Goal: Task Accomplishment & Management: Use online tool/utility

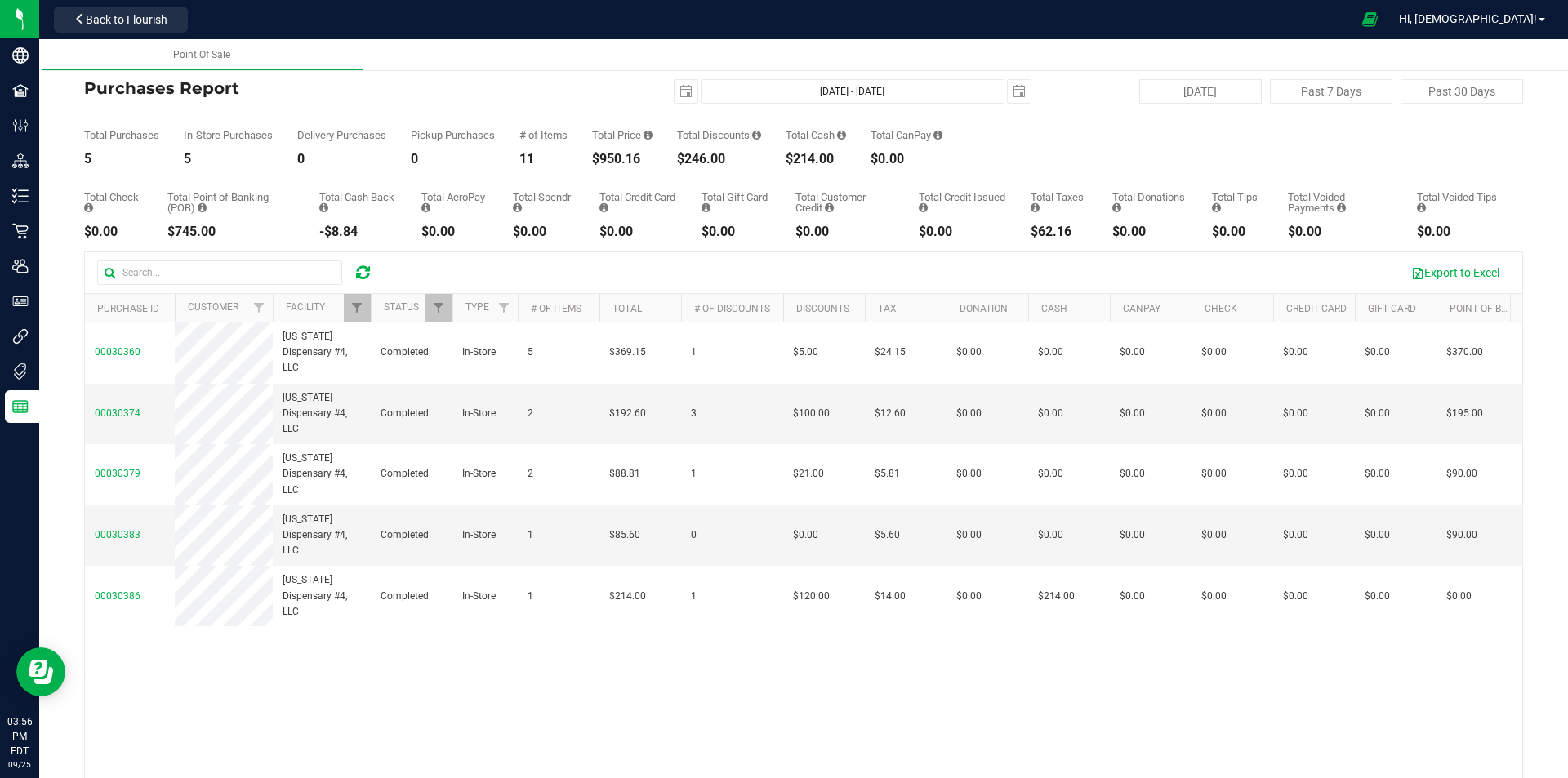
click at [363, 269] on icon at bounding box center [363, 273] width 14 height 17
click at [363, 274] on icon at bounding box center [363, 273] width 14 height 17
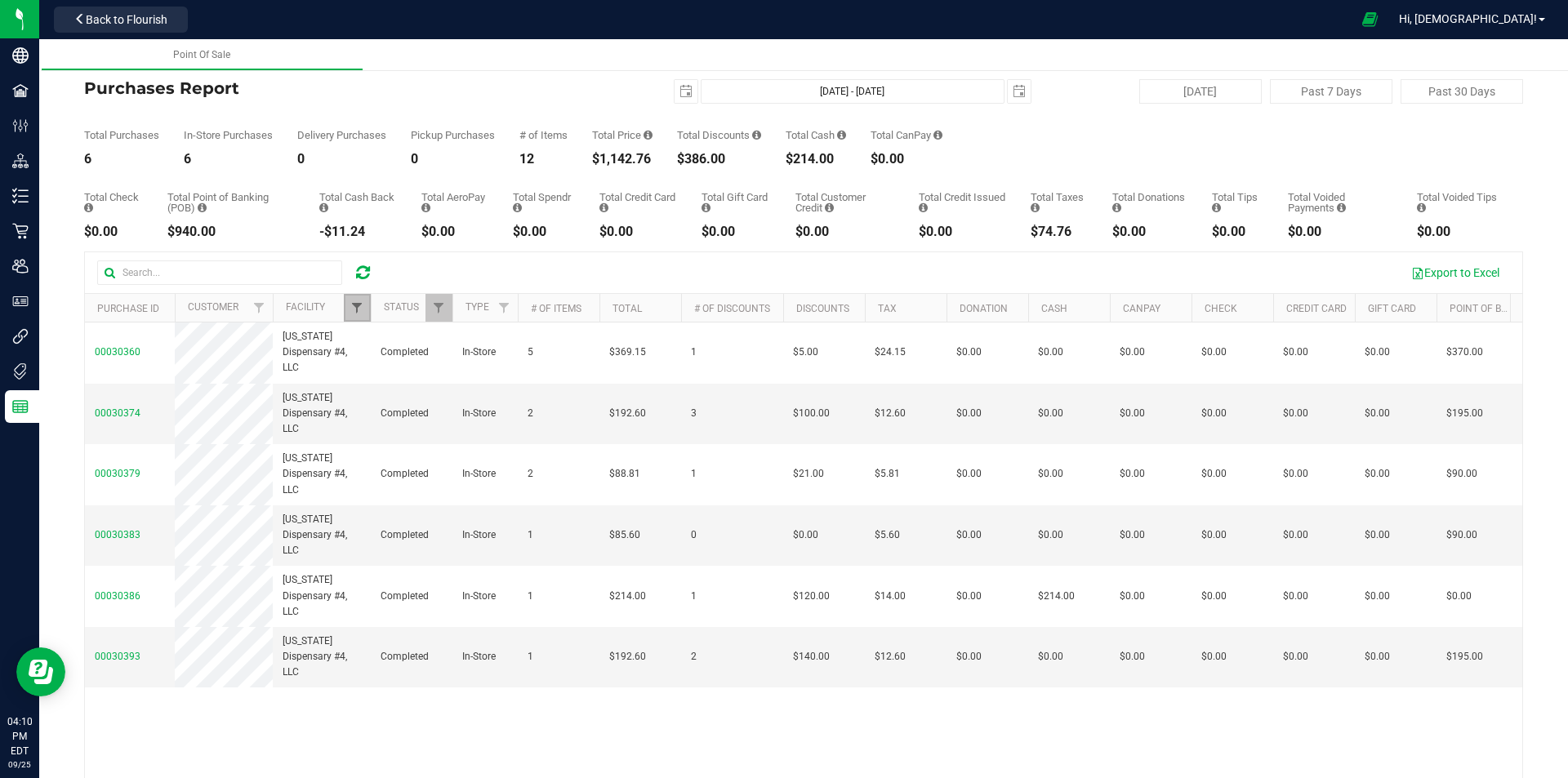
click at [353, 306] on span "Filter" at bounding box center [357, 308] width 13 height 13
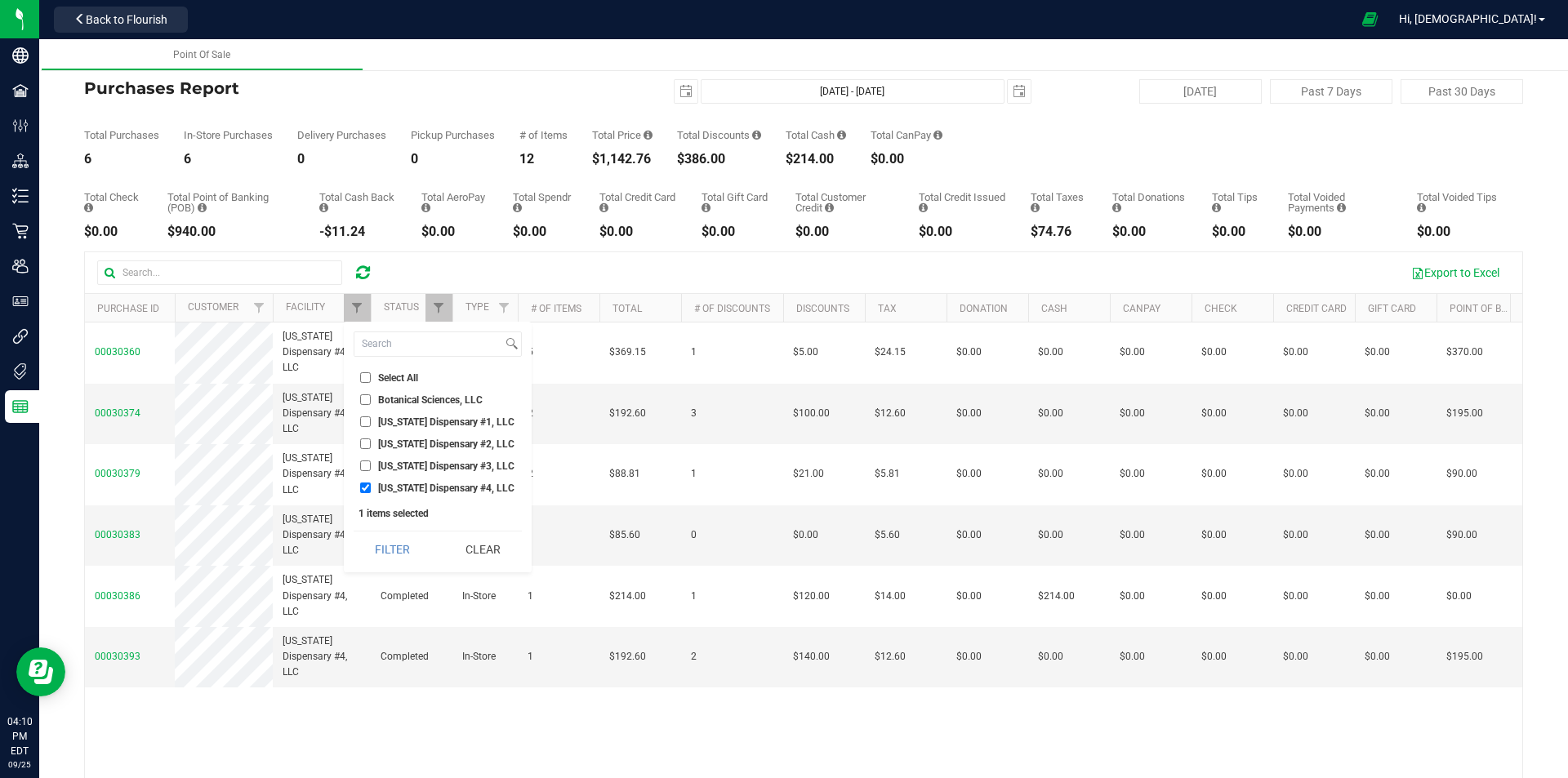
click at [393, 424] on span "[US_STATE] Dispensary #1, LLC" at bounding box center [446, 422] width 136 height 10
click at [370, 424] on input "[US_STATE] Dispensary #1, LLC" at bounding box center [365, 421] width 11 height 11
checkbox input "true"
click at [406, 488] on span "[US_STATE] Dispensary #4, LLC" at bounding box center [446, 488] width 136 height 10
click at [370, 488] on input "[US_STATE] Dispensary #4, LLC" at bounding box center [365, 487] width 11 height 11
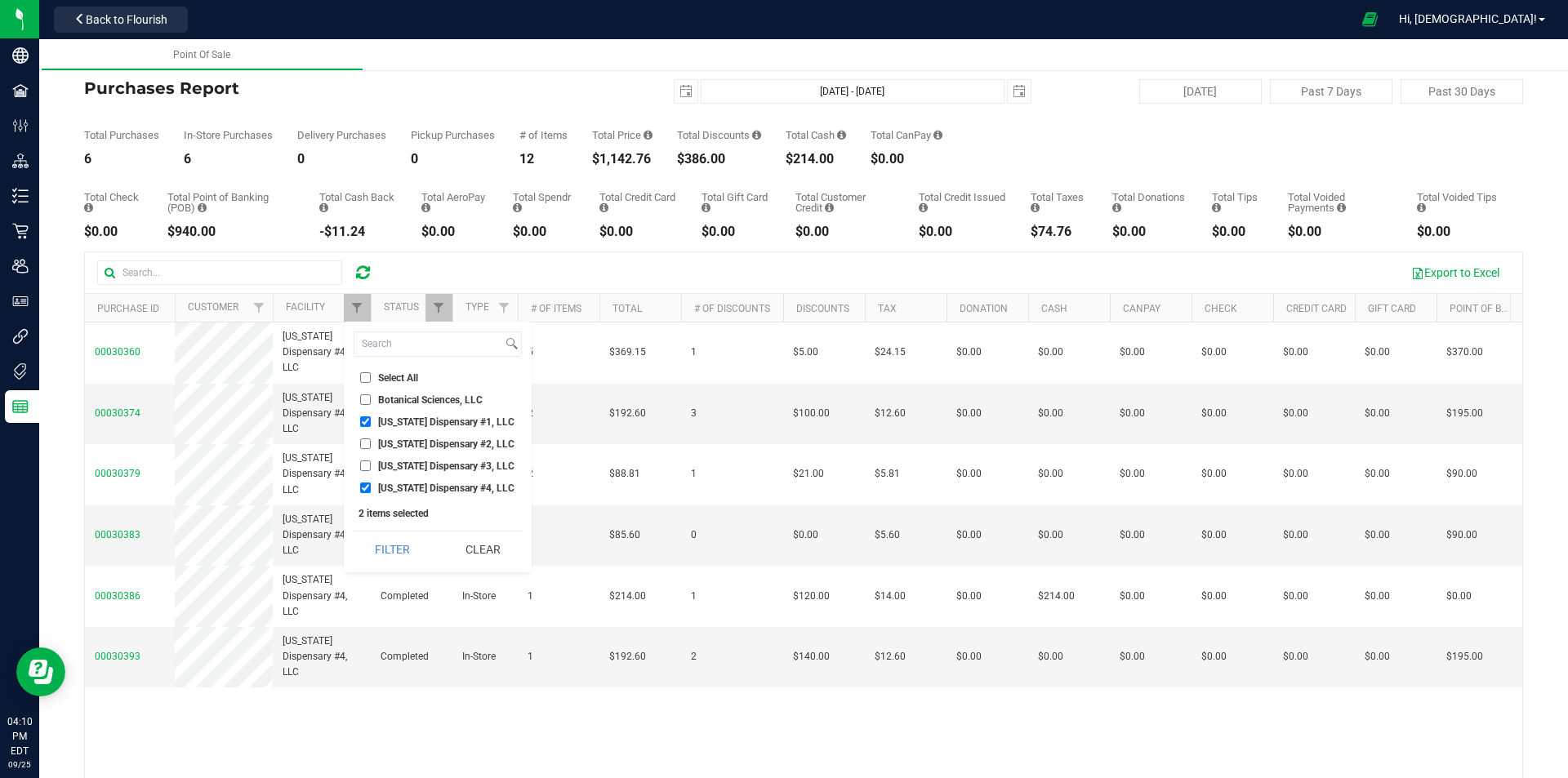
checkbox input "false"
click at [404, 536] on button "Filter" at bounding box center [393, 549] width 78 height 36
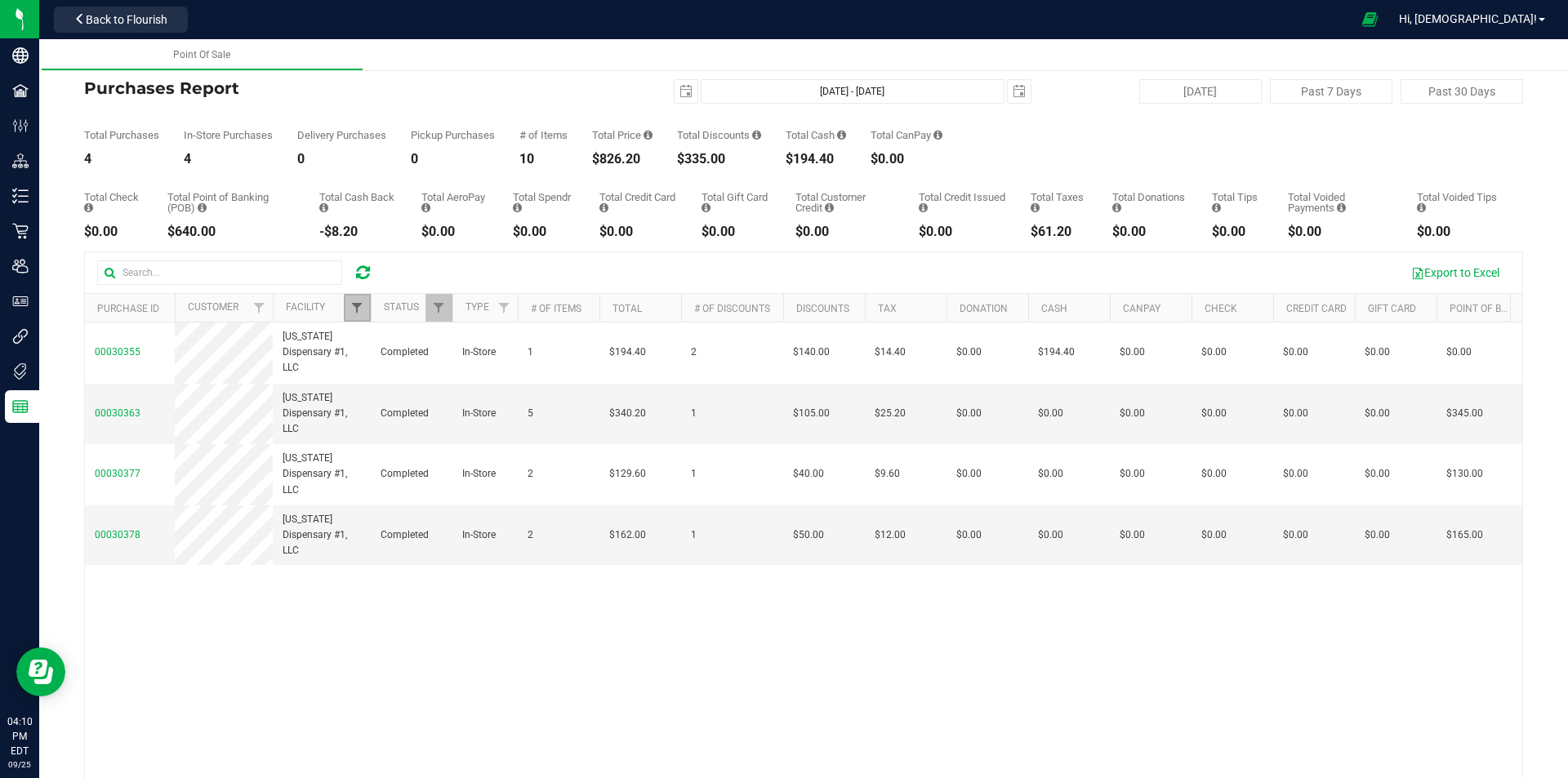
click at [354, 305] on span "Filter" at bounding box center [357, 308] width 13 height 13
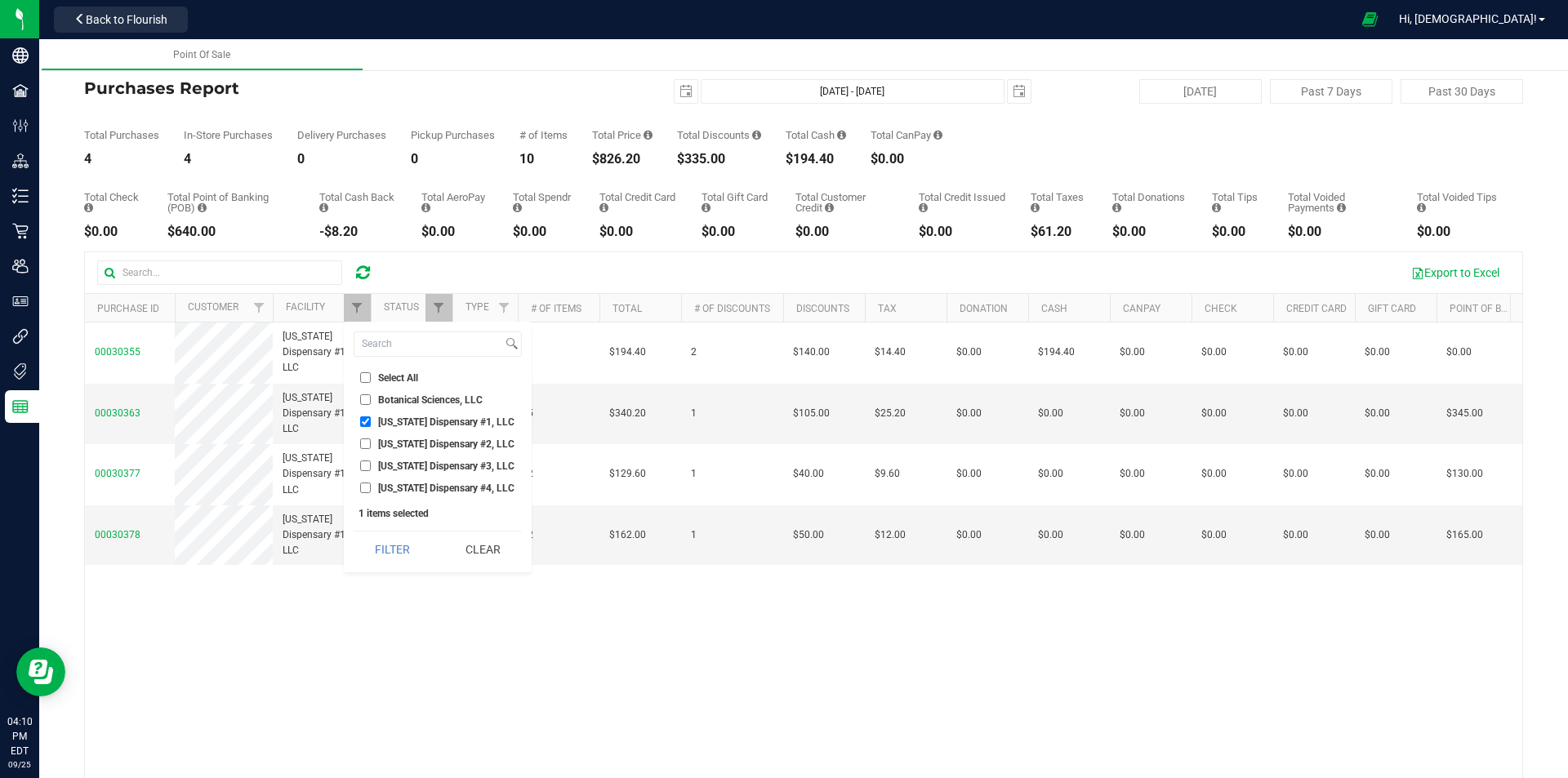
click at [397, 418] on span "[US_STATE] Dispensary #1, LLC" at bounding box center [446, 422] width 136 height 10
click at [370, 418] on input "[US_STATE] Dispensary #1, LLC" at bounding box center [365, 421] width 11 height 11
checkbox input "false"
click at [435, 447] on span "[US_STATE] Dispensary #2, LLC" at bounding box center [446, 444] width 136 height 10
click at [370, 447] on input "[US_STATE] Dispensary #2, LLC" at bounding box center [365, 443] width 11 height 11
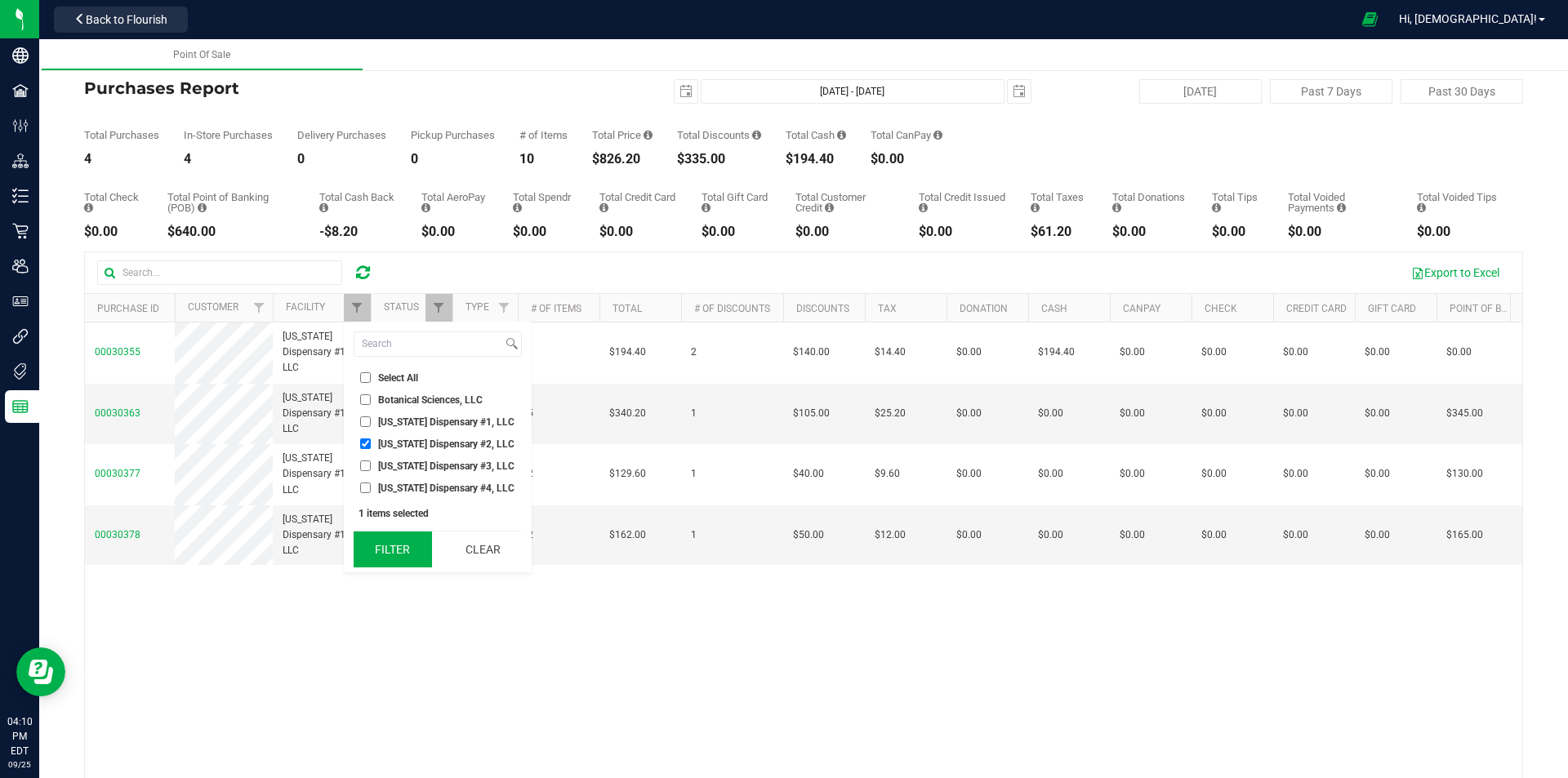
click at [409, 539] on button "Filter" at bounding box center [393, 549] width 78 height 36
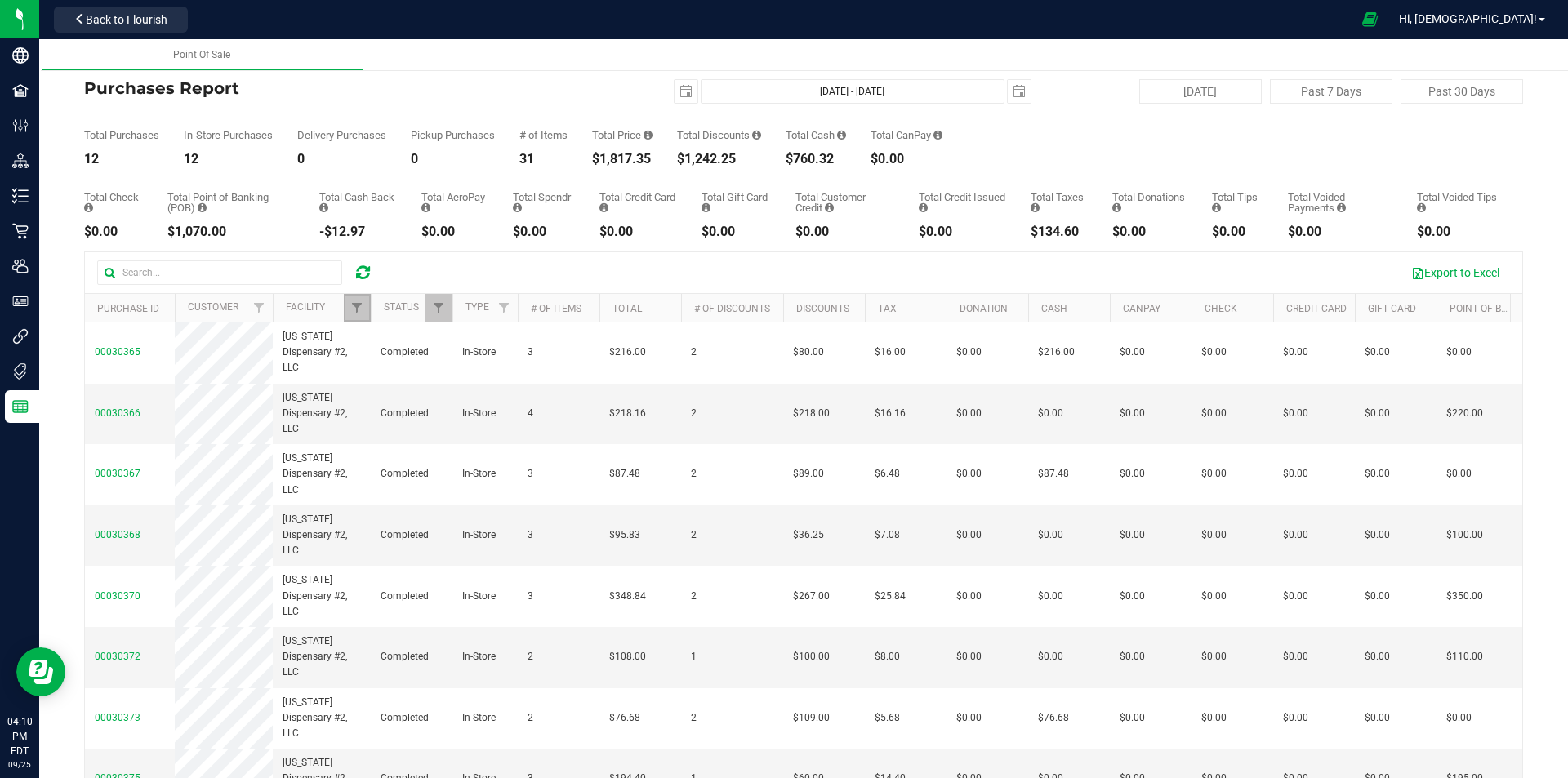
drag, startPoint x: 361, startPoint y: 304, endPoint x: 380, endPoint y: 350, distance: 49.8
click at [361, 304] on span "Filter" at bounding box center [357, 308] width 13 height 13
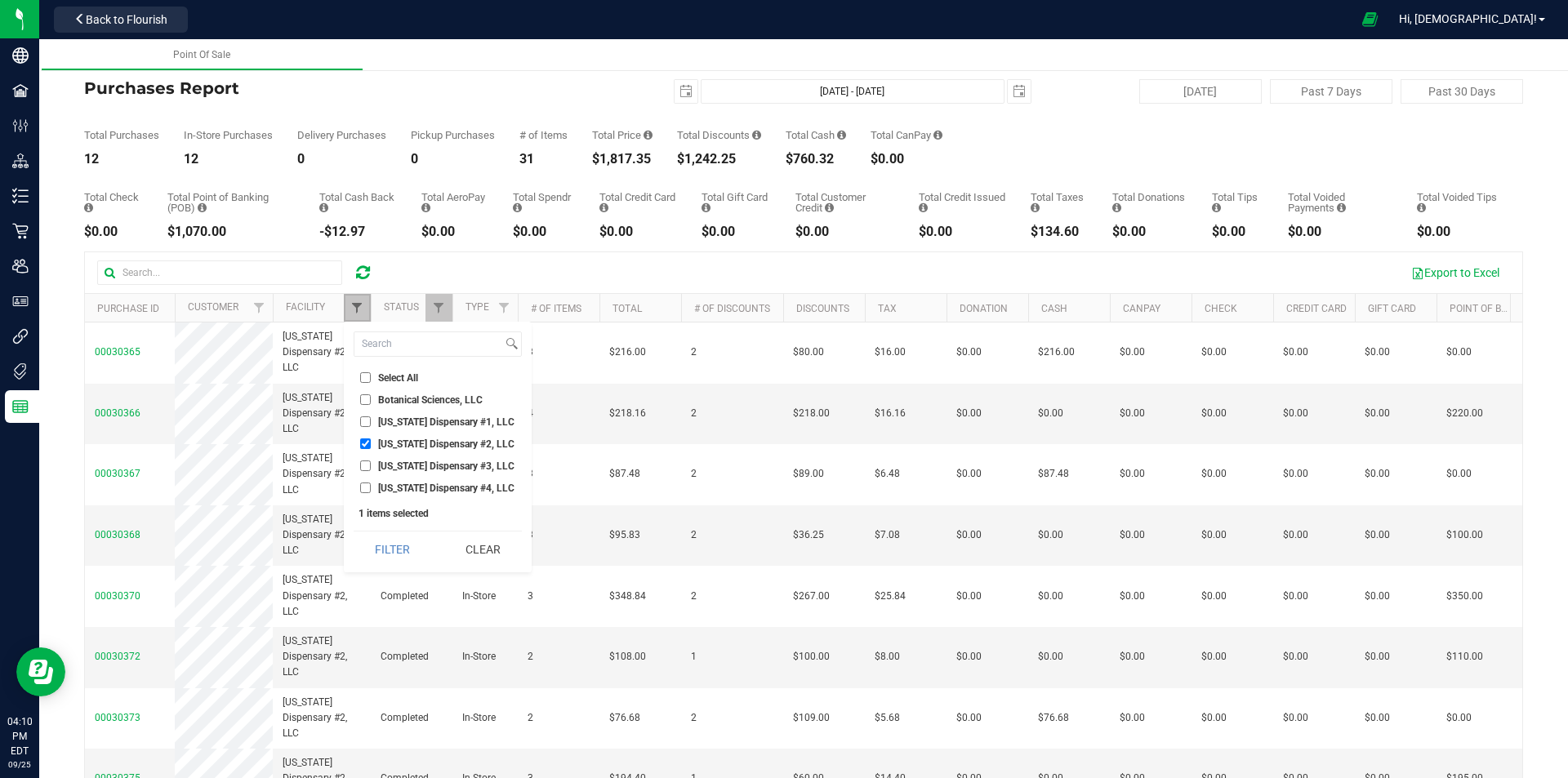
click at [362, 301] on span "Filter" at bounding box center [357, 308] width 13 height 13
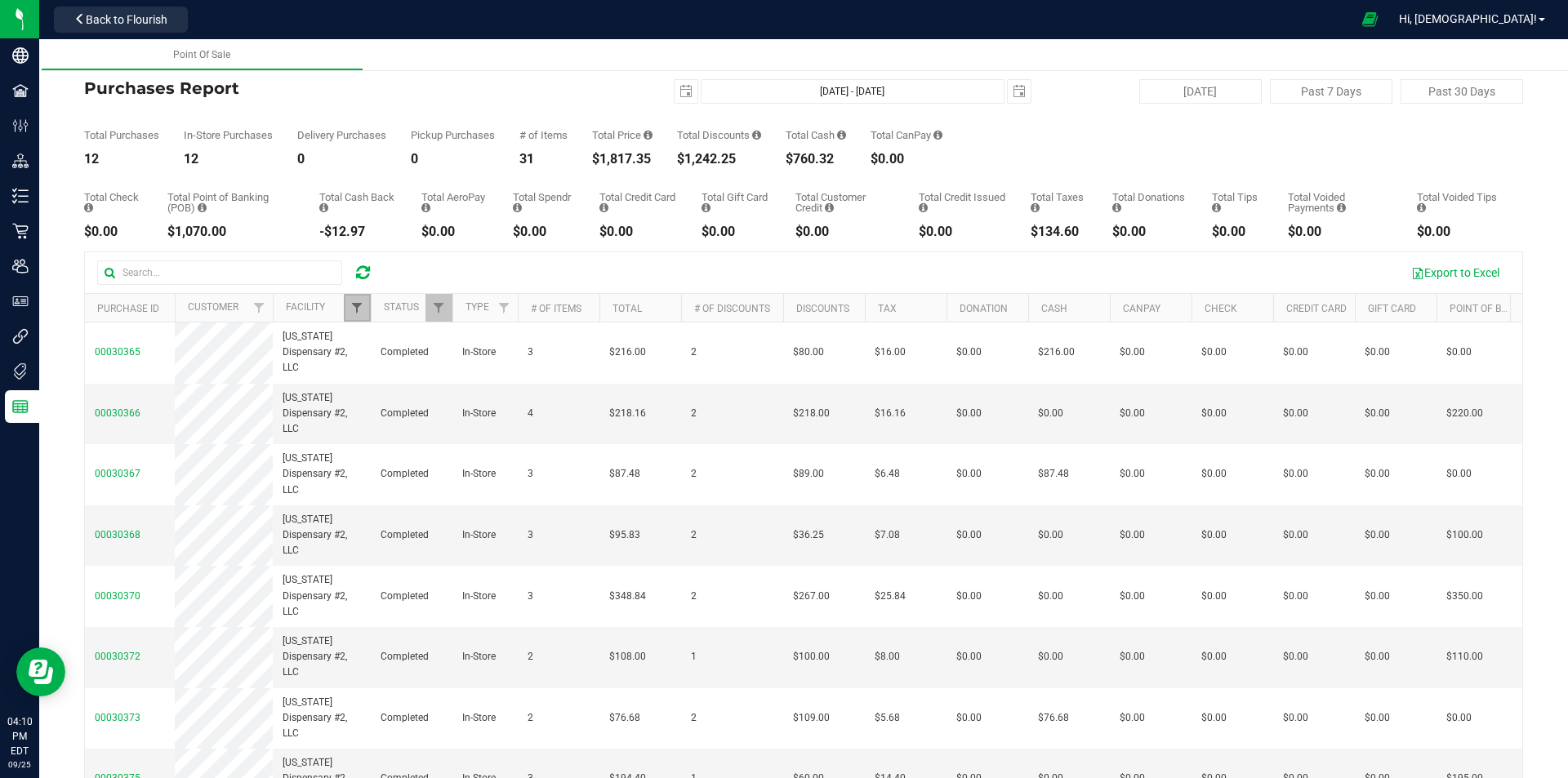
click at [363, 306] on span "Filter" at bounding box center [357, 308] width 13 height 13
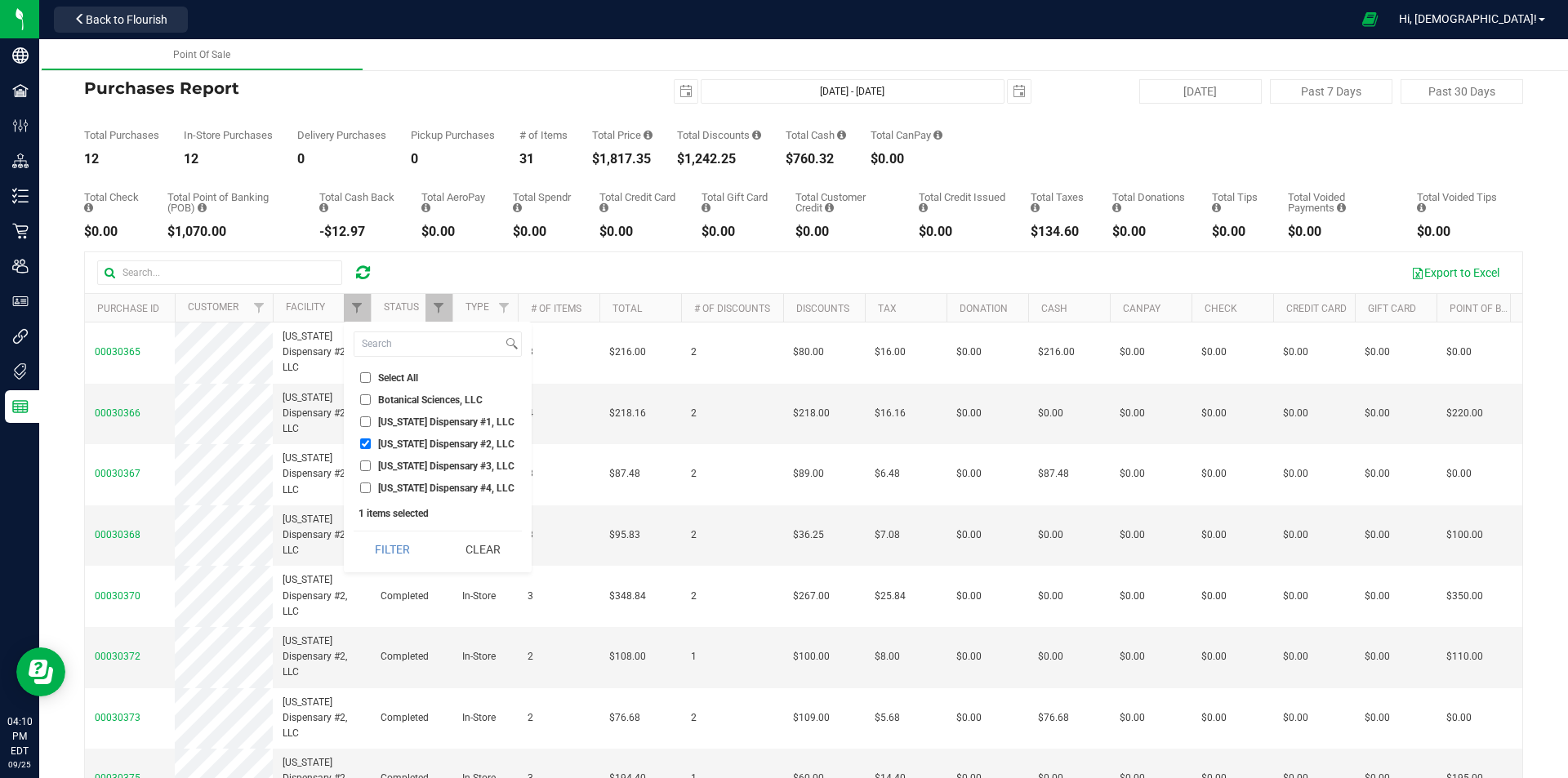
click at [405, 442] on span "[US_STATE] Dispensary #2, LLC" at bounding box center [446, 444] width 136 height 10
click at [370, 442] on input "[US_STATE] Dispensary #2, LLC" at bounding box center [365, 443] width 11 height 11
checkbox input "false"
click at [410, 462] on span "[US_STATE] Dispensary #3, LLC" at bounding box center [446, 466] width 136 height 10
click at [370, 462] on input "[US_STATE] Dispensary #3, LLC" at bounding box center [365, 465] width 11 height 11
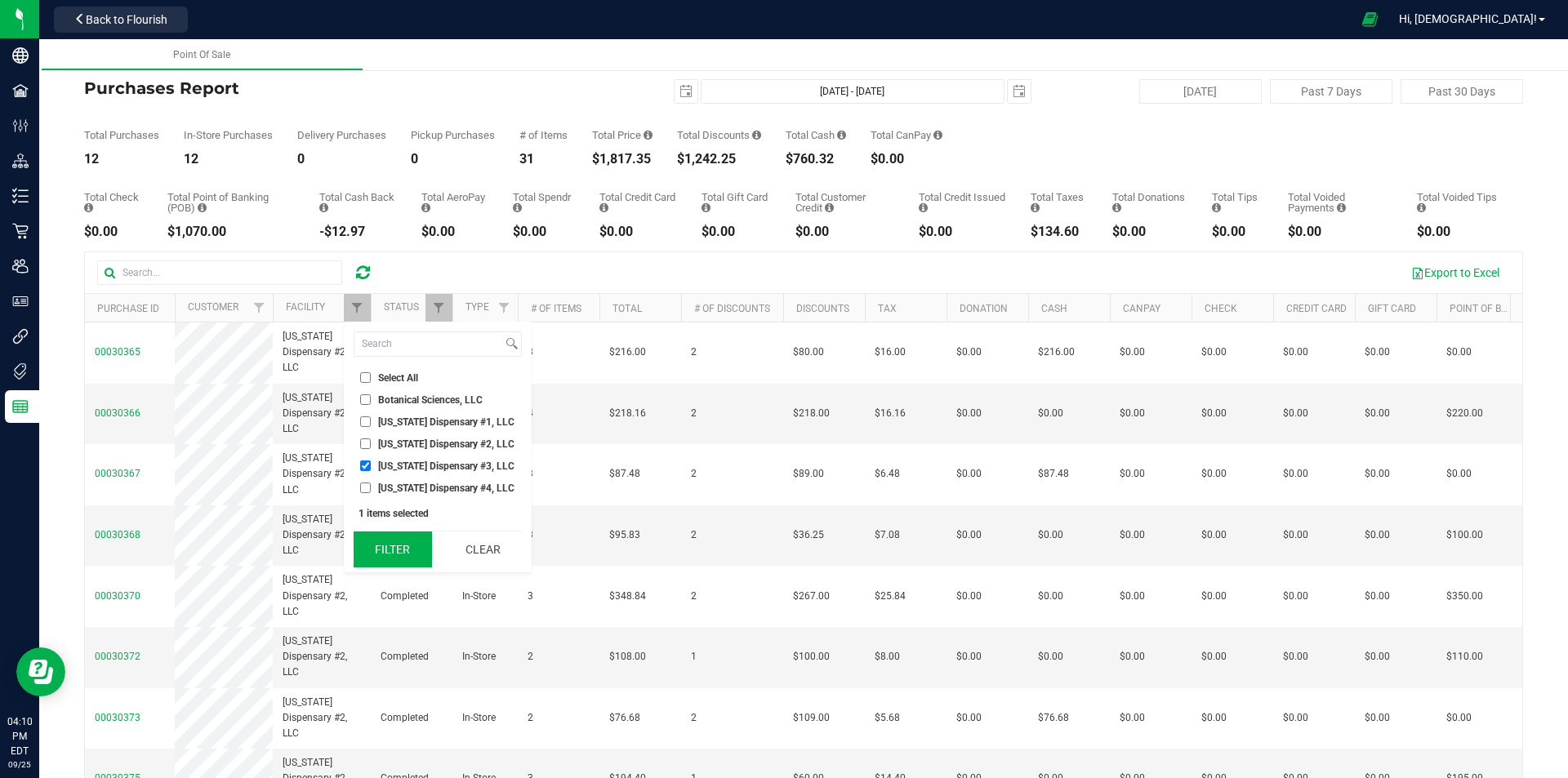
click at [413, 561] on button "Filter" at bounding box center [393, 549] width 78 height 36
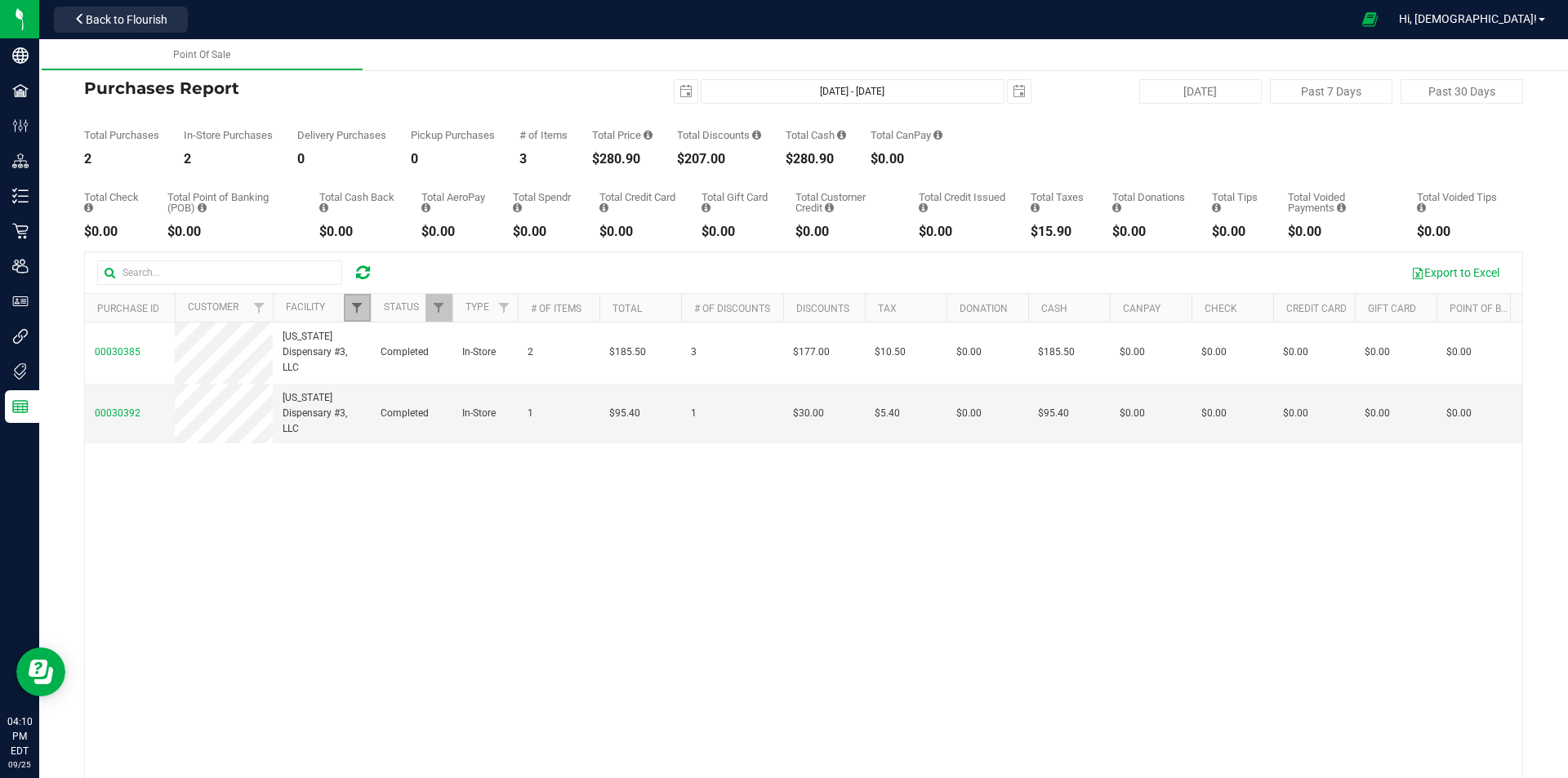
click at [357, 302] on span "Filter" at bounding box center [357, 308] width 13 height 13
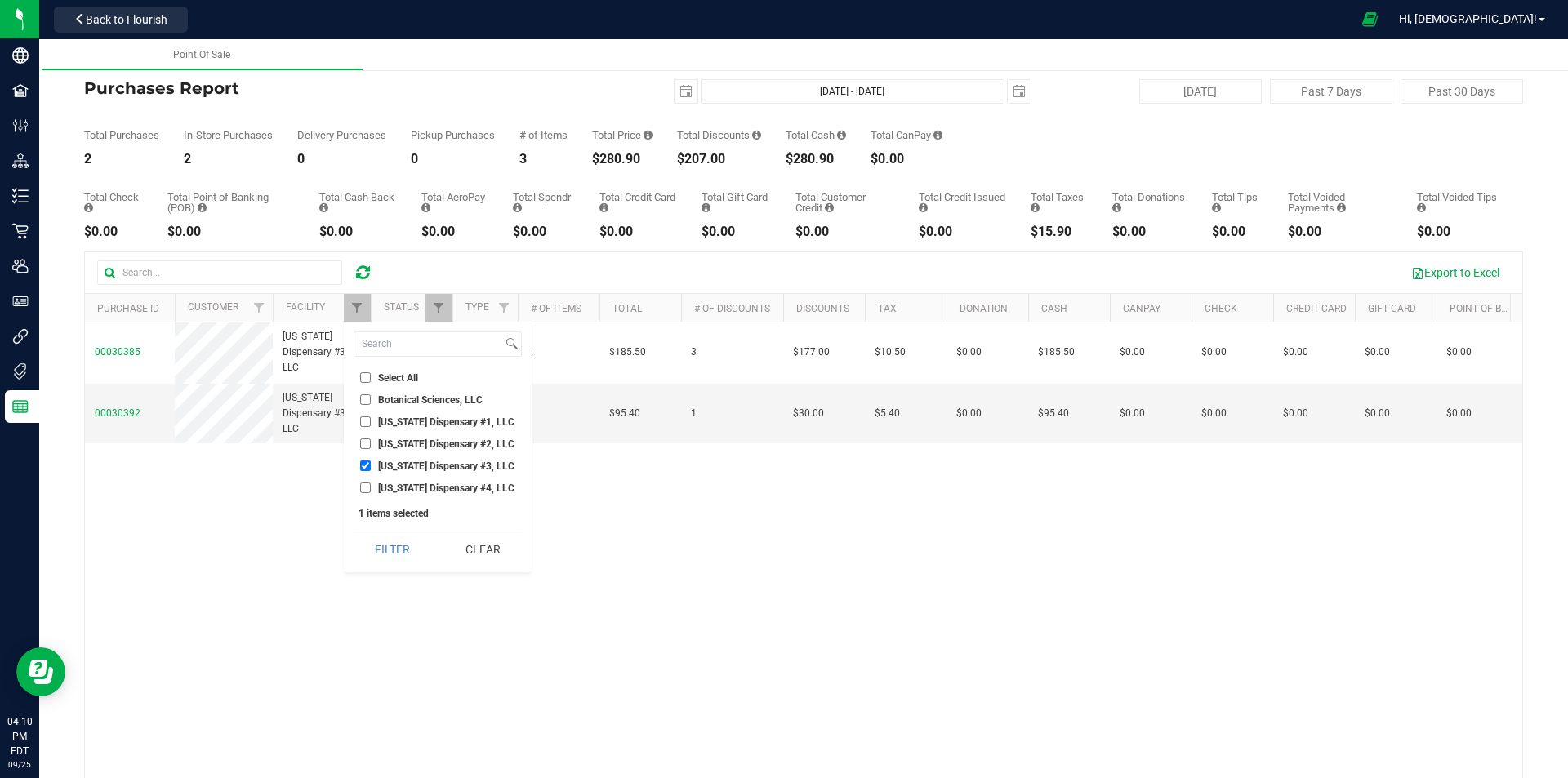
click at [415, 461] on span "[US_STATE] Dispensary #3, LLC" at bounding box center [446, 466] width 136 height 10
click at [370, 460] on input "[US_STATE] Dispensary #3, LLC" at bounding box center [365, 465] width 11 height 11
checkbox input "false"
click at [407, 489] on span "[US_STATE] Dispensary #4, LLC" at bounding box center [446, 488] width 136 height 10
click at [370, 489] on input "[US_STATE] Dispensary #4, LLC" at bounding box center [365, 487] width 11 height 11
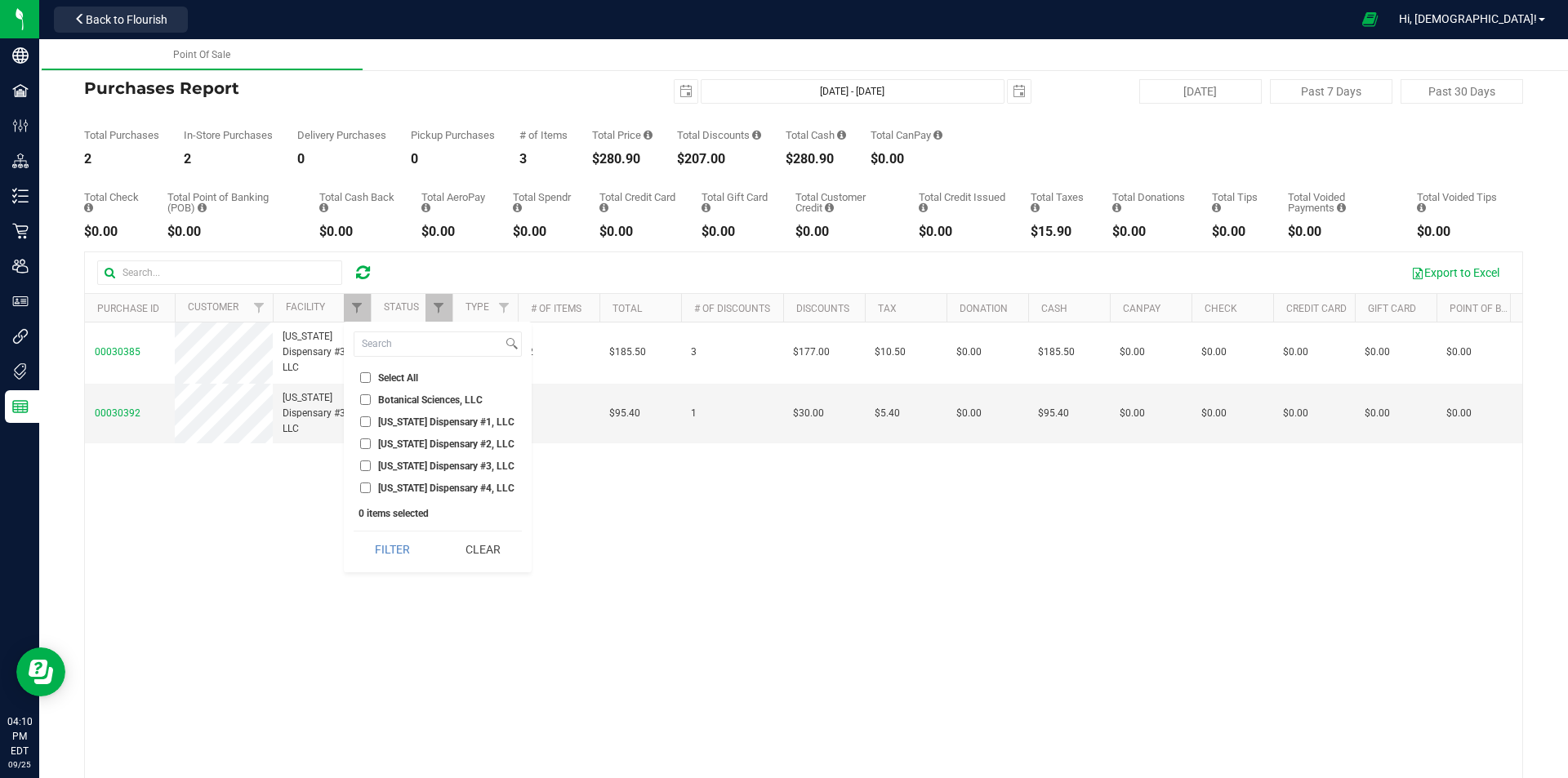
checkbox input "true"
click at [390, 544] on button "Filter" at bounding box center [393, 549] width 78 height 36
